Goal: Task Accomplishment & Management: Complete application form

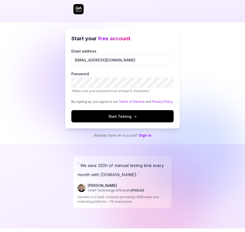
click at [71, 110] on button "Start Testing →" at bounding box center [122, 116] width 102 height 12
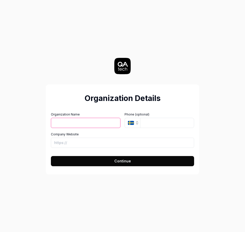
click at [90, 160] on button "Continue" at bounding box center [122, 161] width 143 height 10
type input "aaa"
click at [90, 159] on button "Continue" at bounding box center [122, 161] width 143 height 10
